Goal: Obtain resource: Download file/media

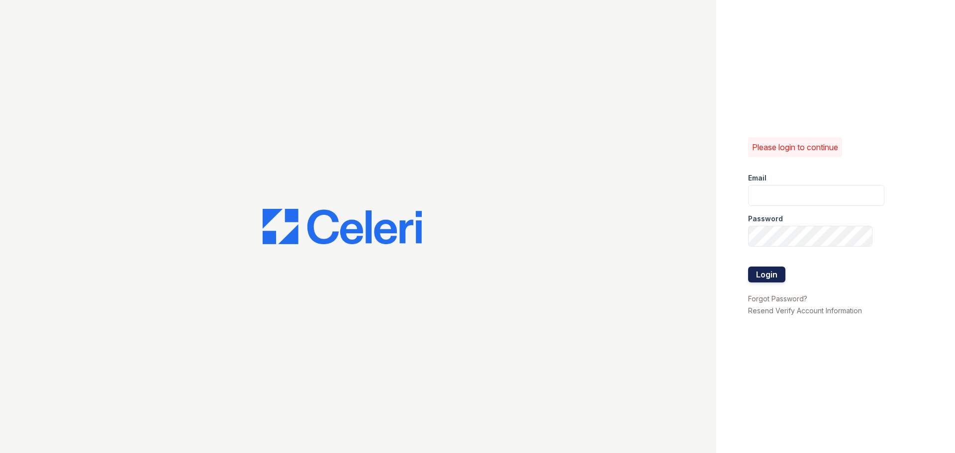
type input "greenwood1@cafmanagement.com"
click at [759, 272] on button "Login" at bounding box center [766, 275] width 37 height 16
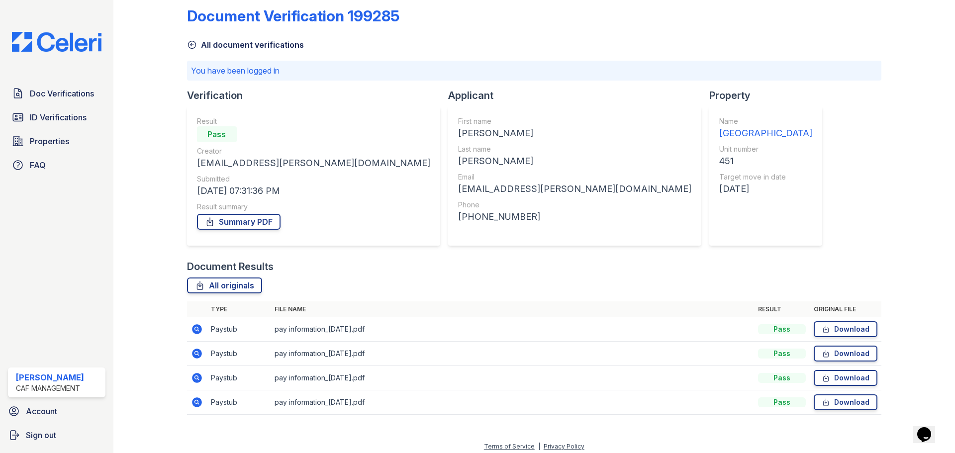
scroll to position [18, 0]
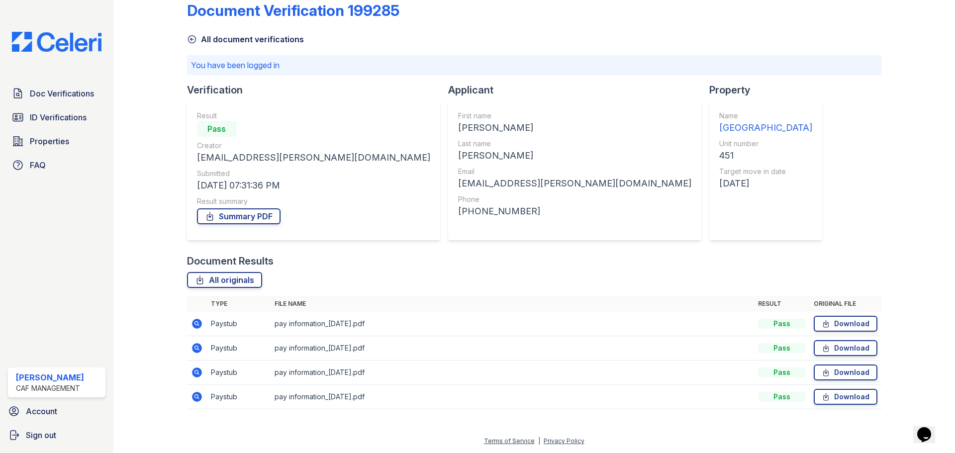
drag, startPoint x: 493, startPoint y: 263, endPoint x: 442, endPoint y: 267, distance: 51.3
click at [442, 267] on div "Document Results" at bounding box center [534, 261] width 694 height 14
click at [60, 93] on span "Doc Verifications" at bounding box center [62, 94] width 64 height 12
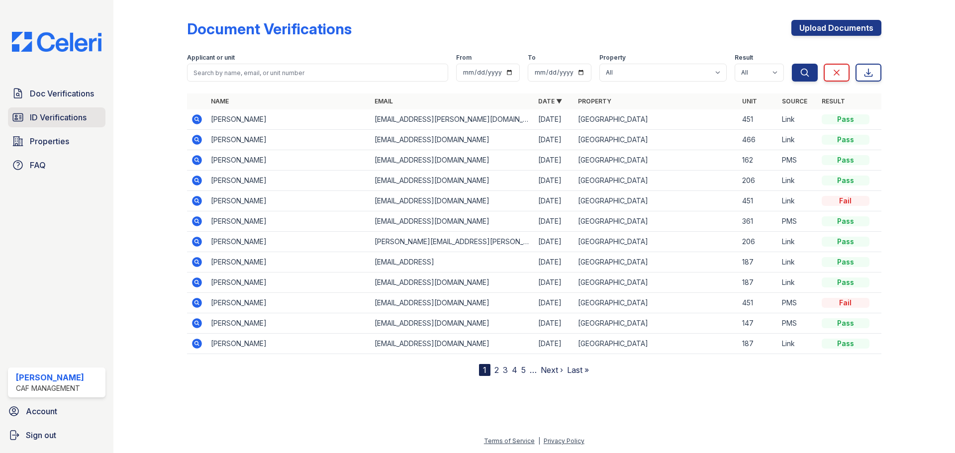
click at [57, 115] on span "ID Verifications" at bounding box center [58, 117] width 57 height 12
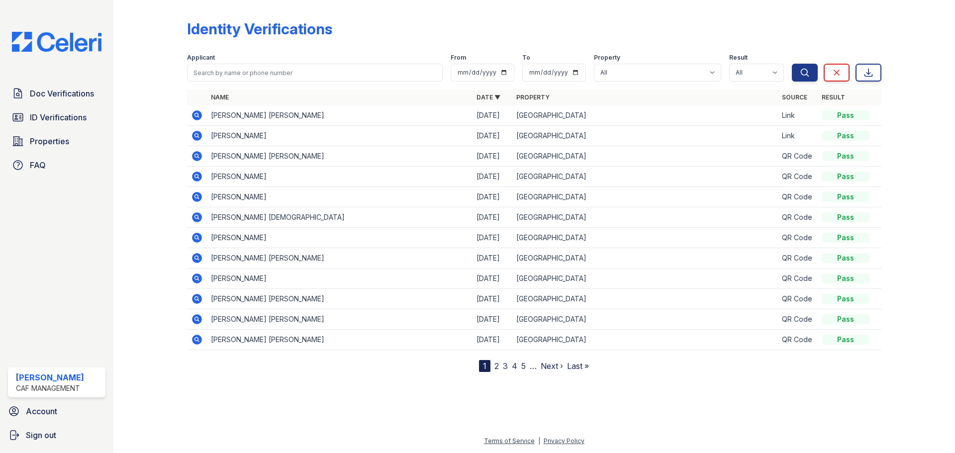
click at [199, 112] on icon at bounding box center [197, 115] width 10 height 10
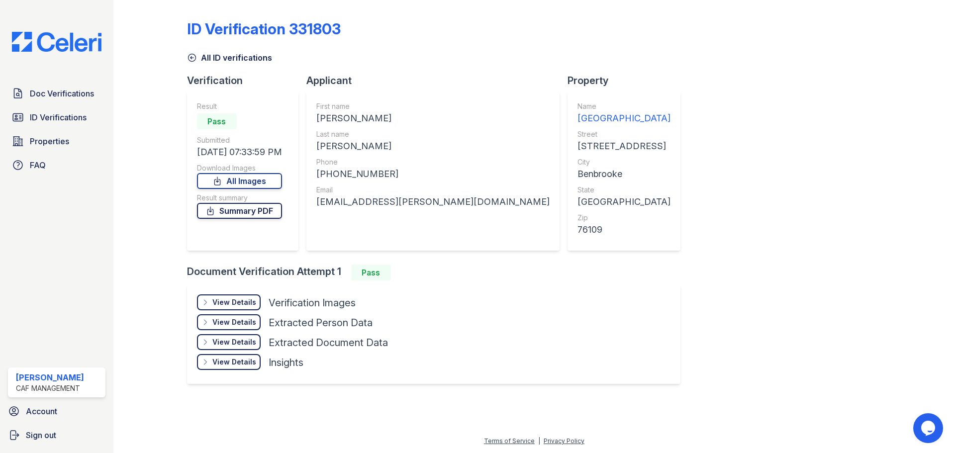
click at [271, 214] on link "Summary PDF" at bounding box center [239, 211] width 85 height 16
click at [231, 180] on link "All Images" at bounding box center [239, 181] width 85 height 16
click at [54, 100] on link "Doc Verifications" at bounding box center [56, 94] width 97 height 20
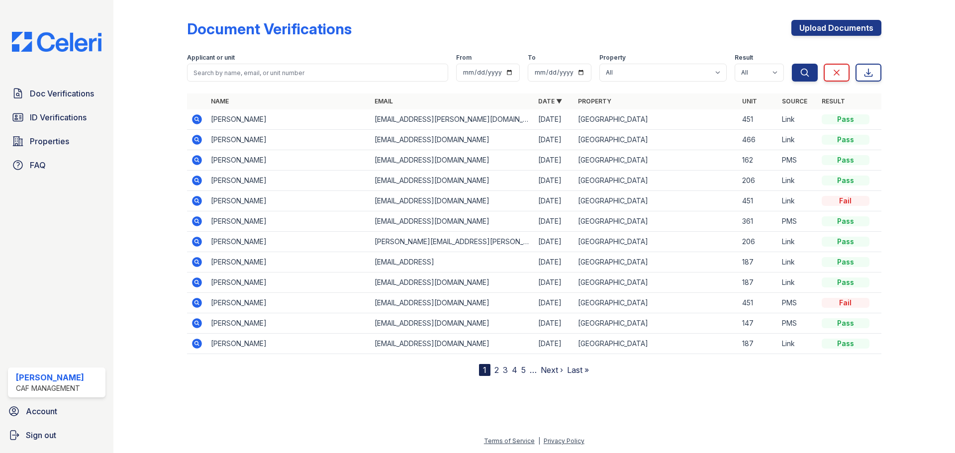
click at [196, 120] on icon at bounding box center [196, 118] width 2 height 2
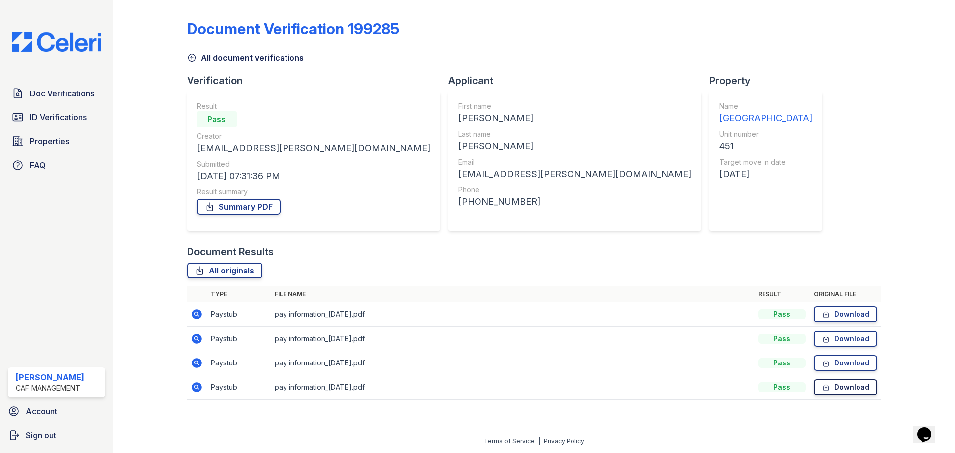
click at [829, 386] on icon at bounding box center [825, 387] width 8 height 10
click at [835, 364] on link "Download" at bounding box center [845, 363] width 64 height 16
click at [822, 341] on icon at bounding box center [825, 339] width 8 height 10
click at [840, 311] on link "Download" at bounding box center [845, 314] width 64 height 16
click at [828, 341] on icon at bounding box center [825, 339] width 8 height 10
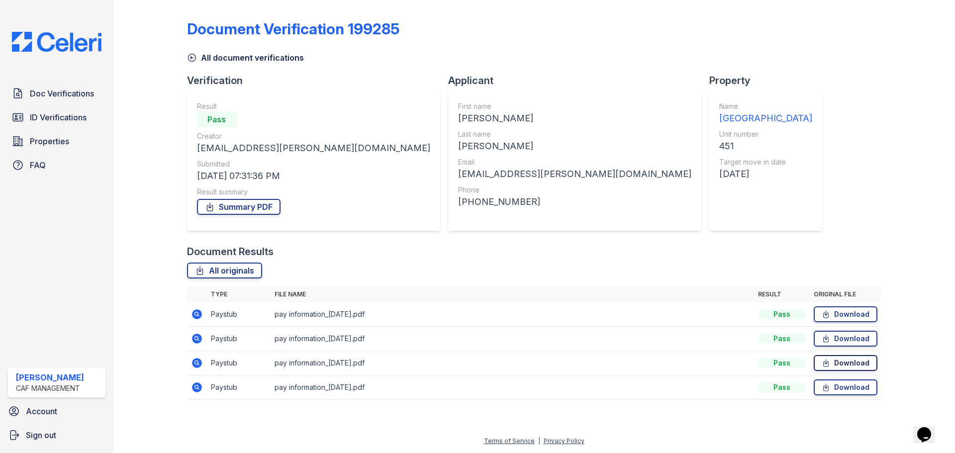
click at [831, 363] on link "Download" at bounding box center [845, 363] width 64 height 16
click at [857, 385] on link "Download" at bounding box center [845, 387] width 64 height 16
